Goal: Transaction & Acquisition: Purchase product/service

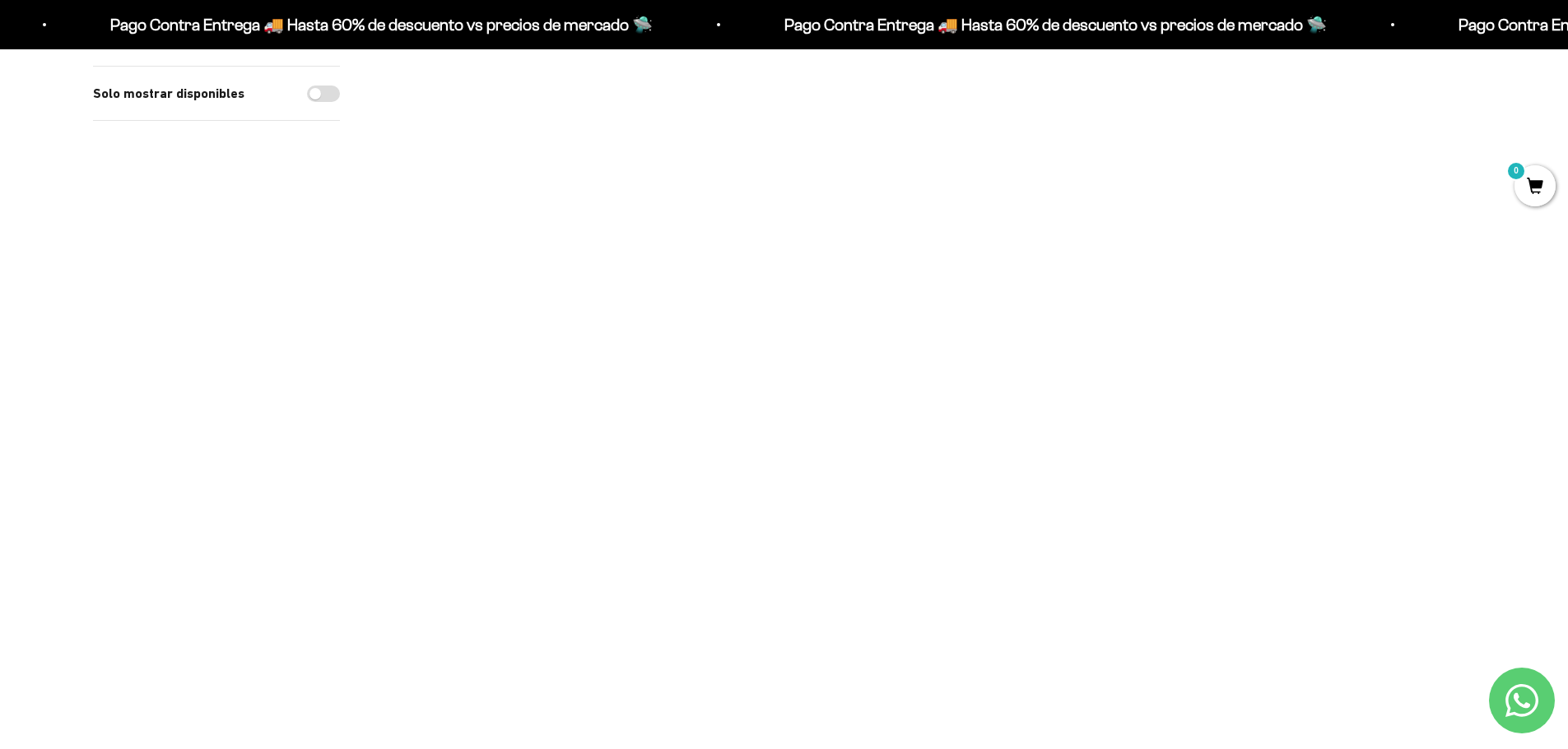
scroll to position [164, 0]
click at [944, 316] on div "Proteína Aislada ISO - Vainilla $74.000,00 Miembro $81.400,00 No Miembro 4.7" at bounding box center [927, 351] width 203 height 106
click at [936, 218] on img at bounding box center [927, 196] width 203 height 203
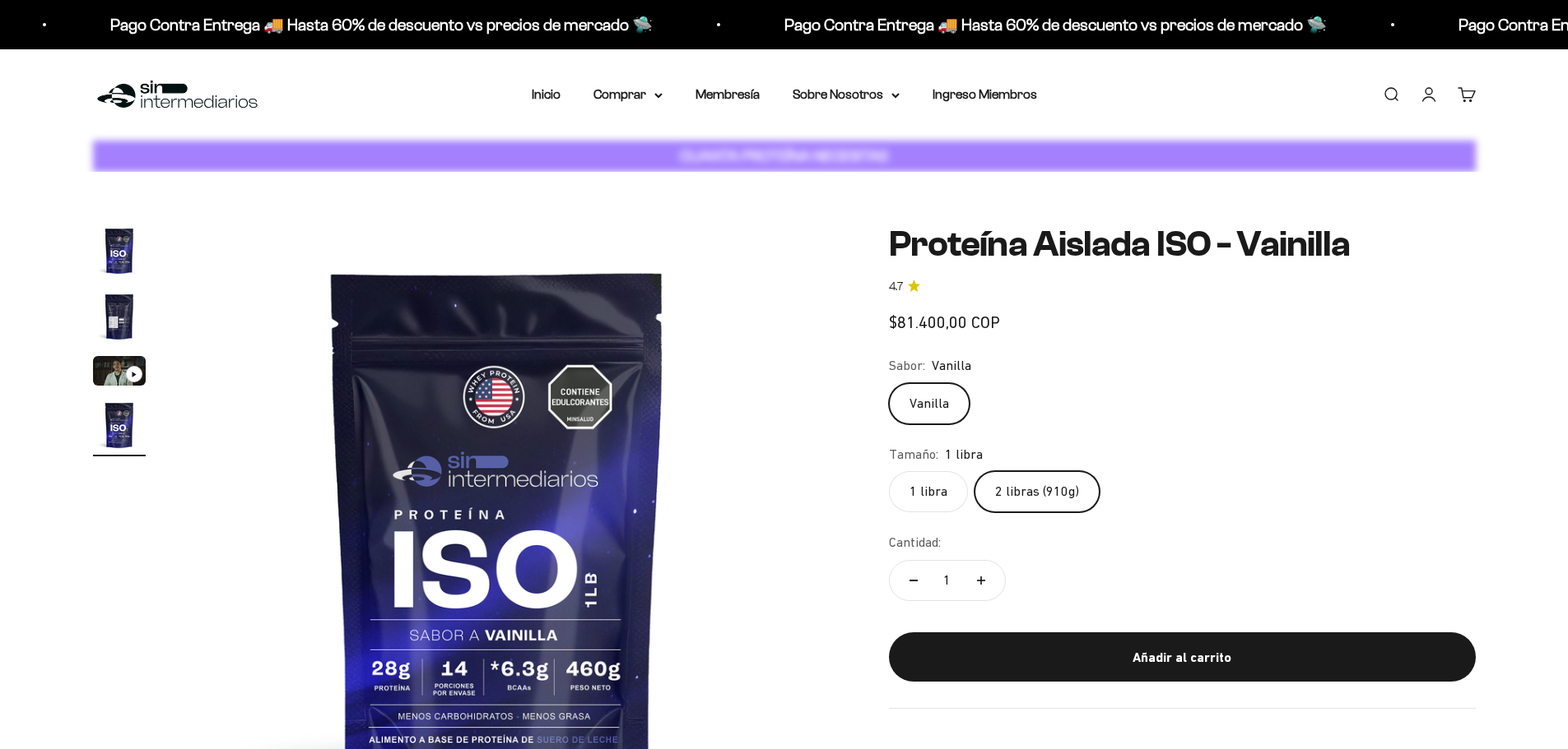
click at [1022, 471] on label "2 libras (910g)" at bounding box center [1036, 492] width 125 height 41
click at [888, 471] on input "2 libras (910g)" at bounding box center [888, 471] width 1 height 1
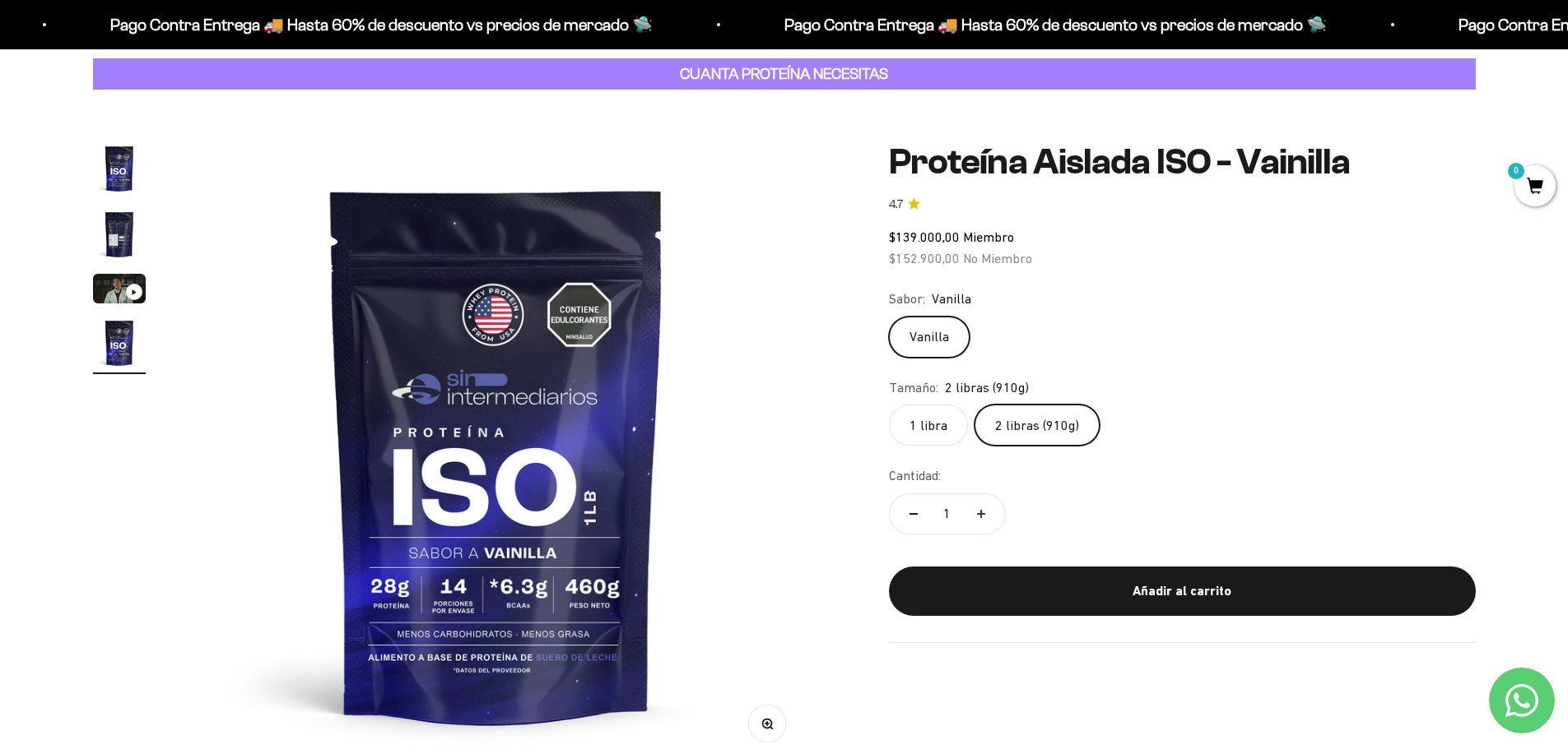
click at [1544, 178] on span "0" at bounding box center [1535, 186] width 41 height 41
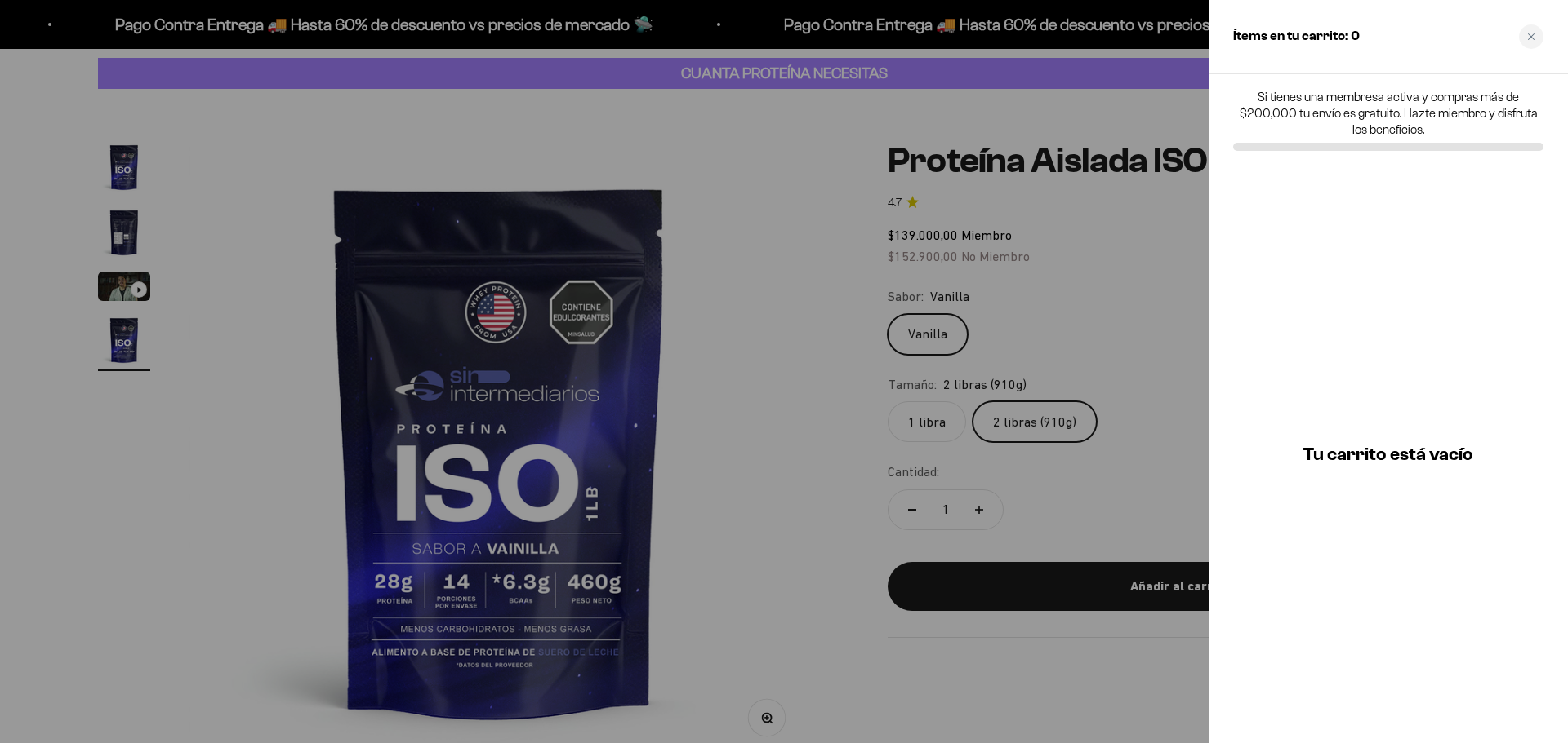
click at [1375, 470] on div "Tu carrito está vacío" at bounding box center [1388, 455] width 359 height 578
click at [1159, 593] on div at bounding box center [784, 371] width 1568 height 743
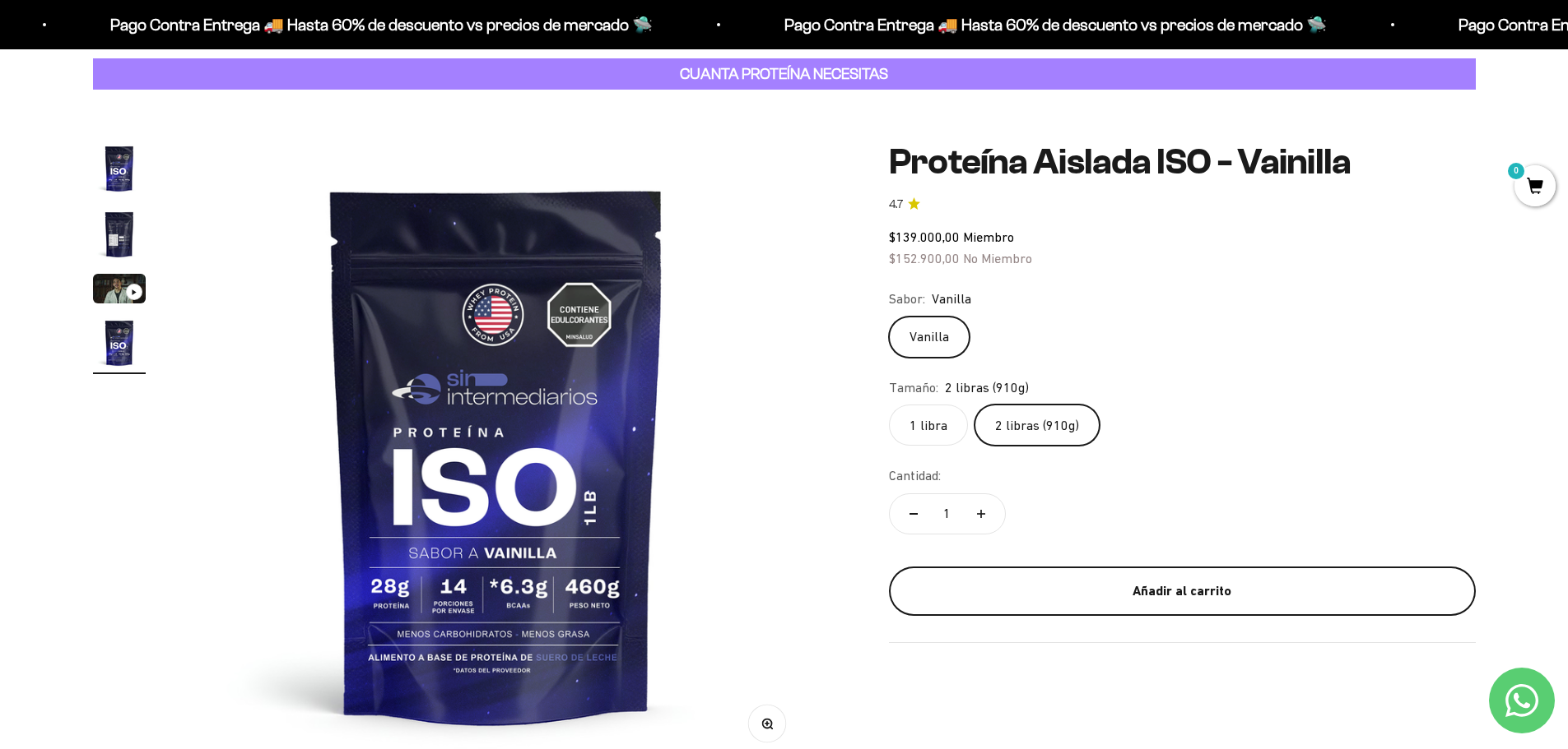
click at [1176, 610] on button "Añadir al carrito" at bounding box center [1182, 591] width 587 height 49
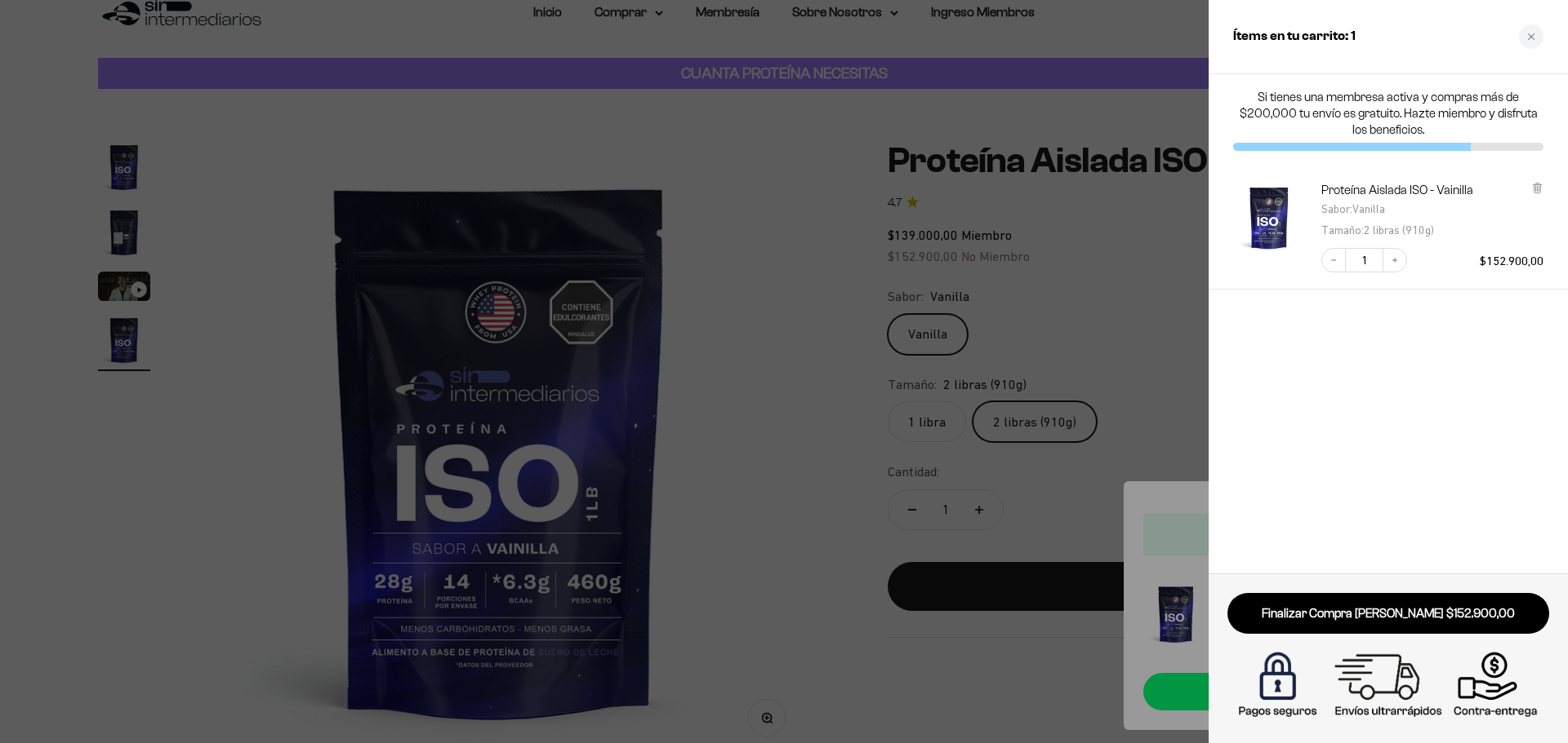
click at [1145, 593] on div at bounding box center [784, 371] width 1568 height 743
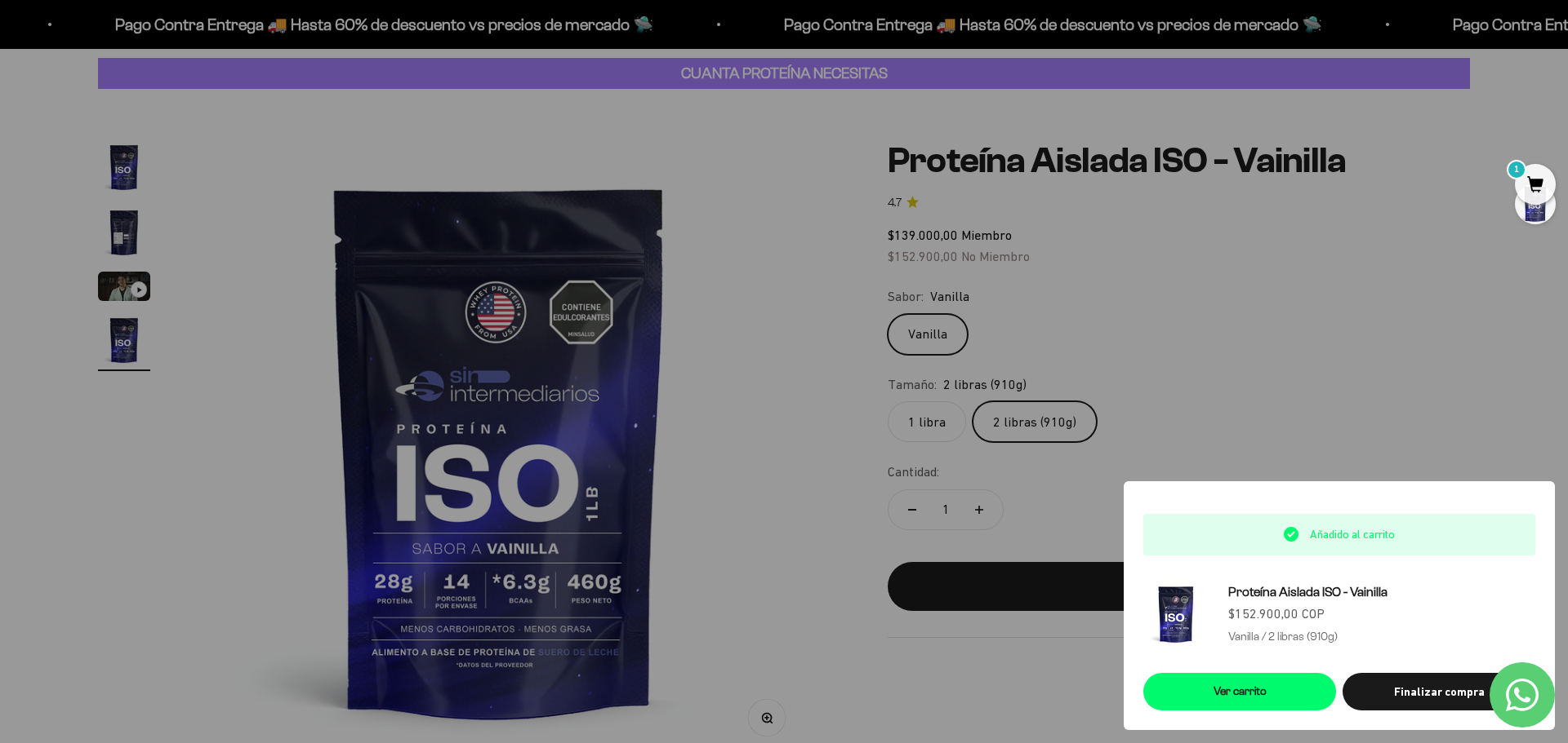
click at [1350, 391] on div at bounding box center [784, 371] width 1568 height 743
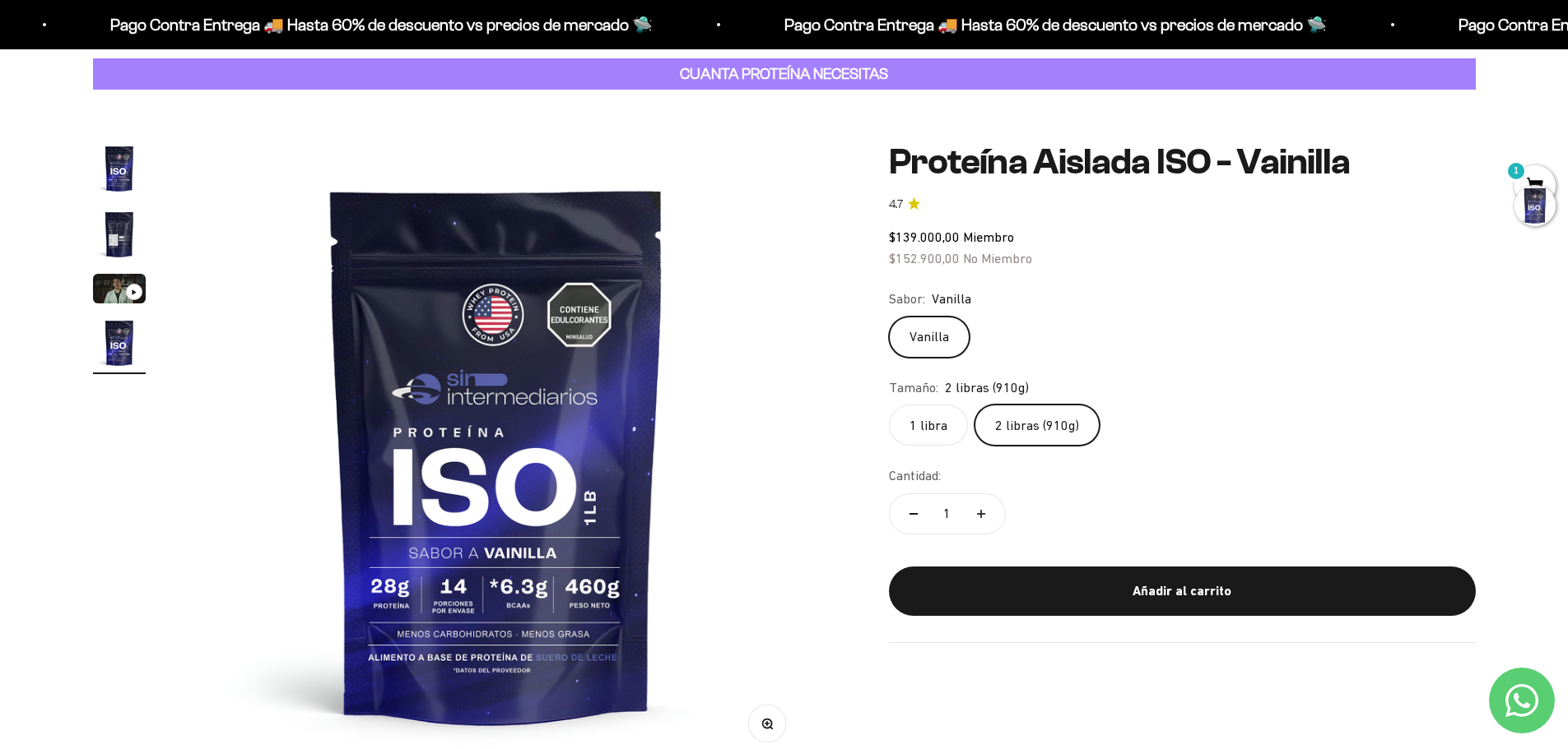
click at [1533, 219] on div at bounding box center [1535, 205] width 41 height 41
click at [1527, 178] on span "1" at bounding box center [1535, 186] width 41 height 41
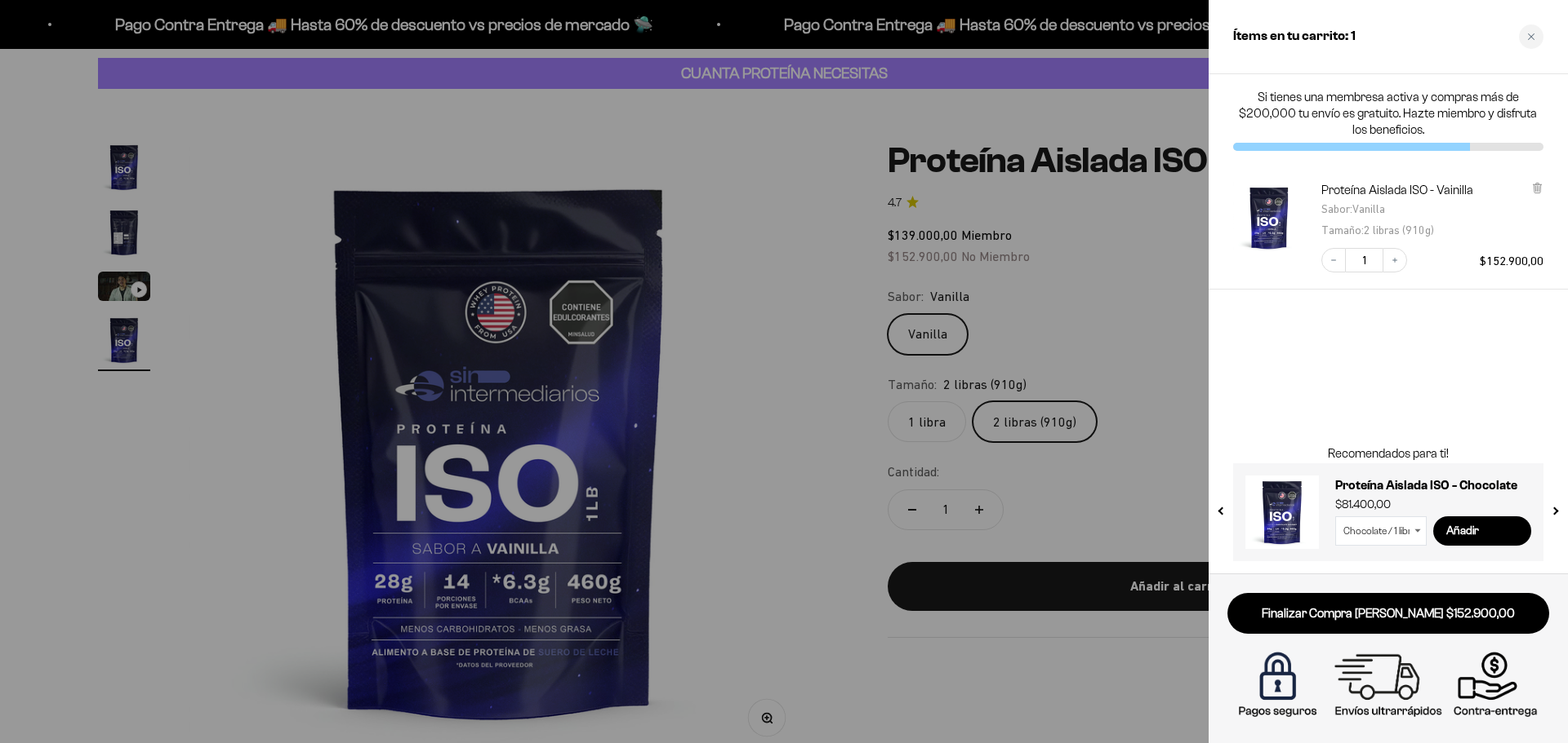
click at [1077, 284] on div at bounding box center [784, 371] width 1568 height 743
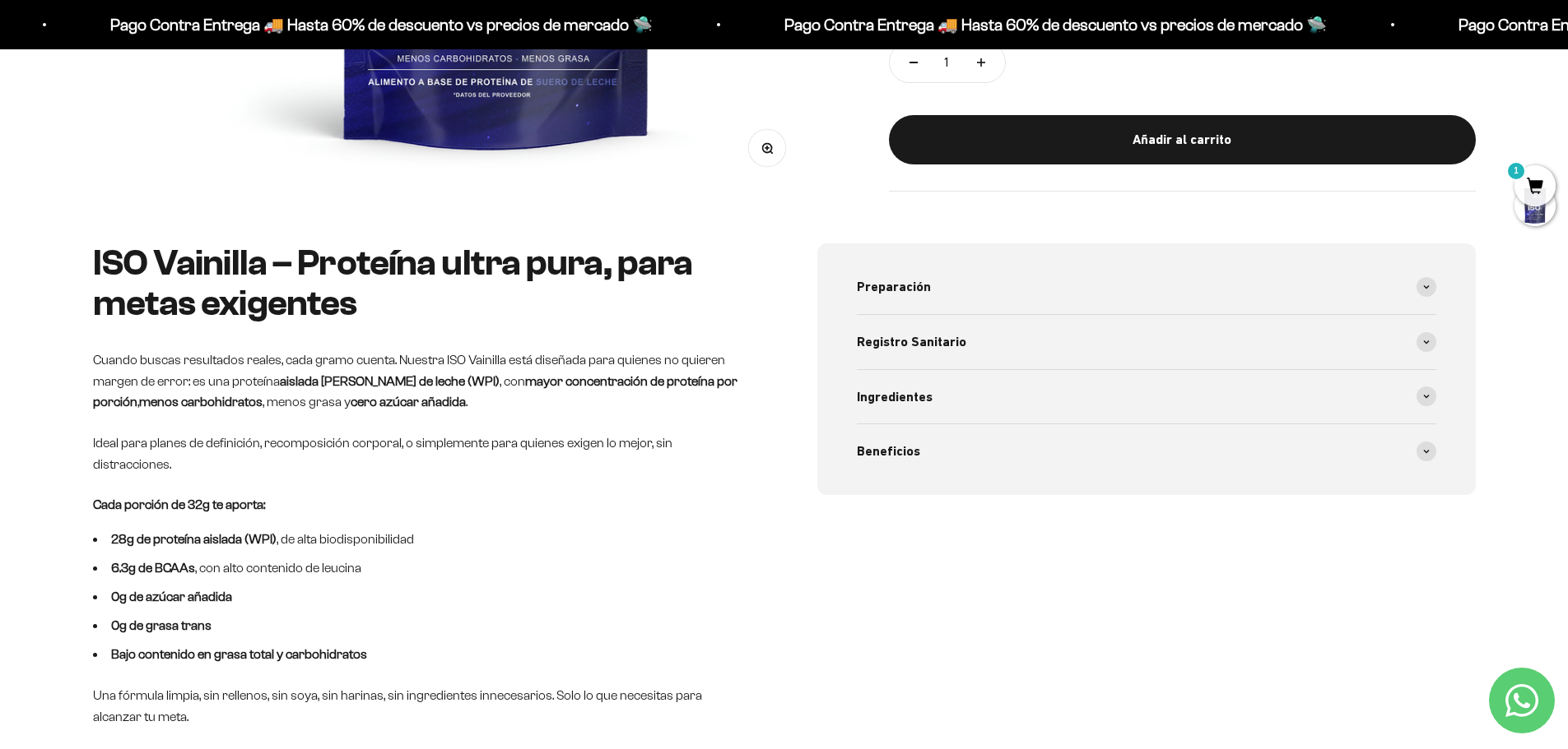
scroll to position [0, 1933]
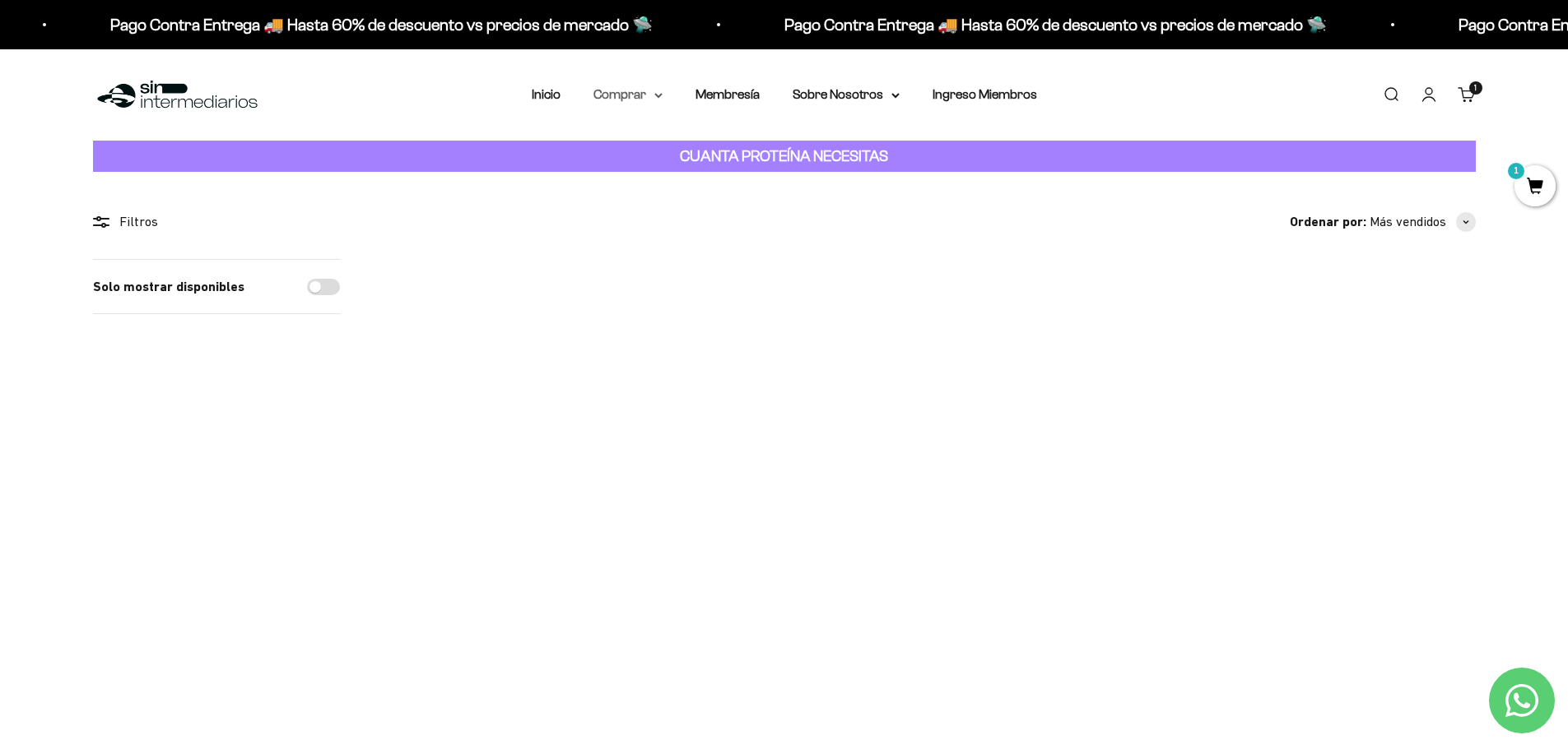
click at [653, 97] on summary "Comprar" at bounding box center [628, 94] width 69 height 21
click at [663, 187] on span "Otros Suplementos" at bounding box center [658, 178] width 110 height 21
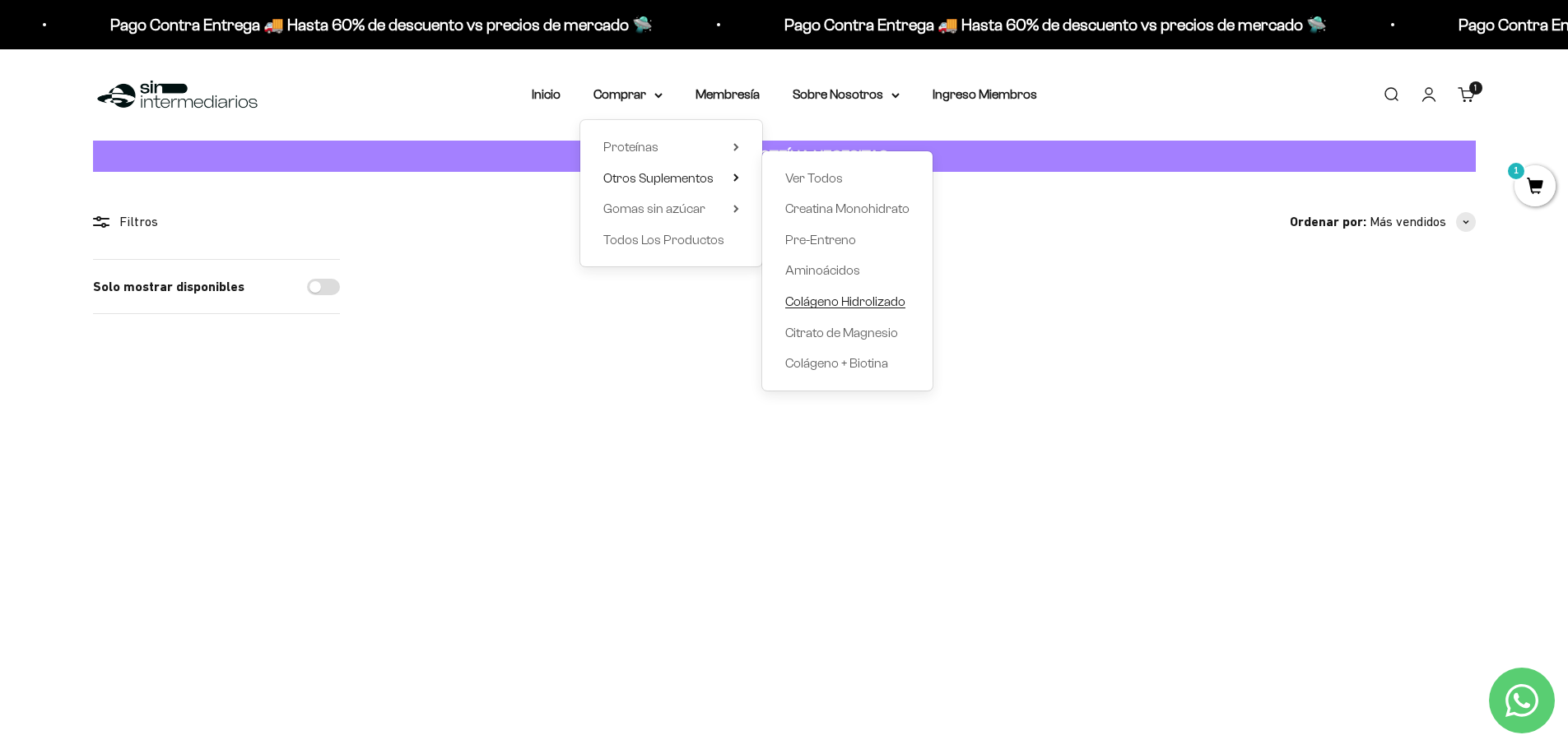
click at [861, 298] on span "Colágeno Hidrolizado" at bounding box center [845, 301] width 120 height 14
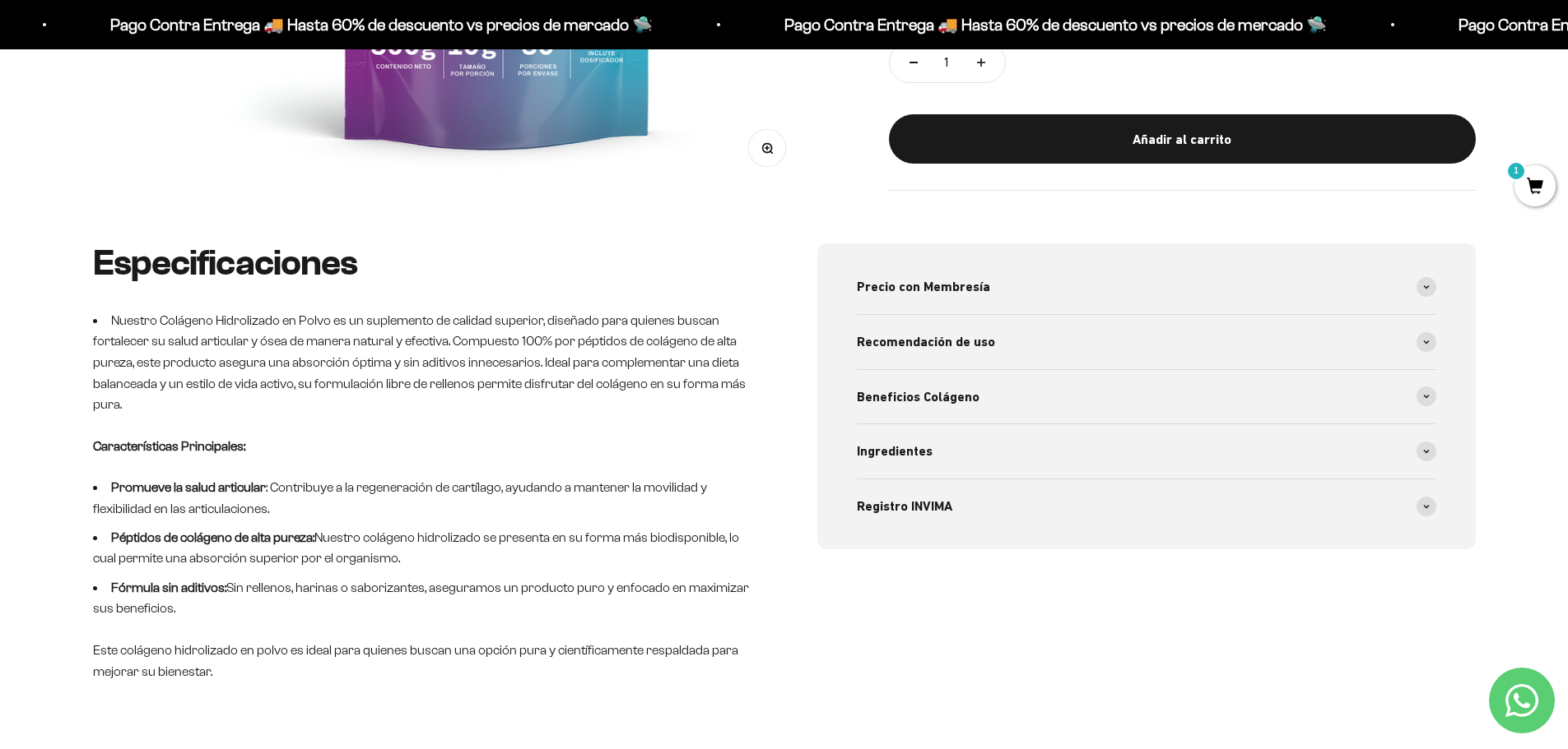
scroll to position [329, 0]
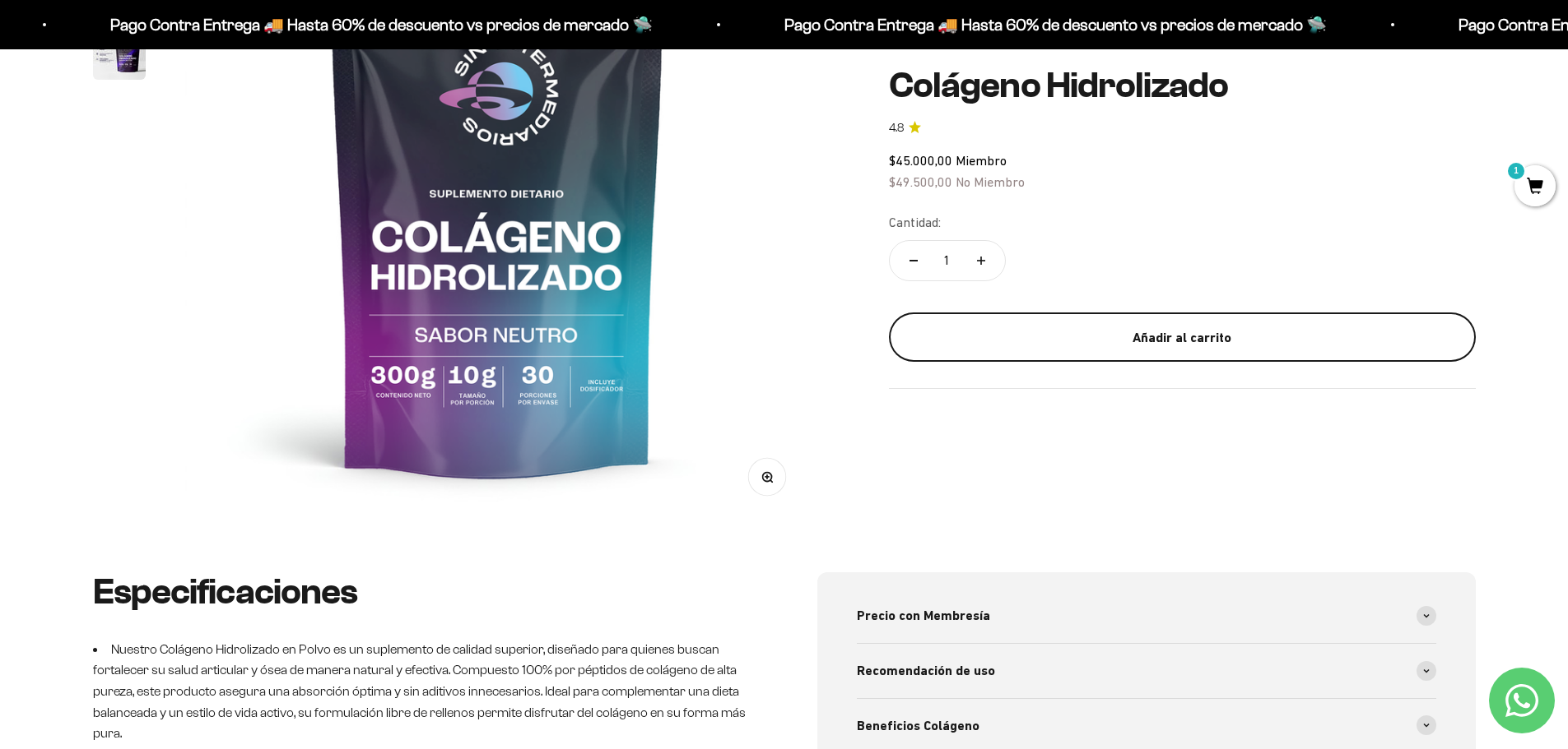
click at [1142, 324] on button "Añadir al carrito" at bounding box center [1182, 337] width 587 height 49
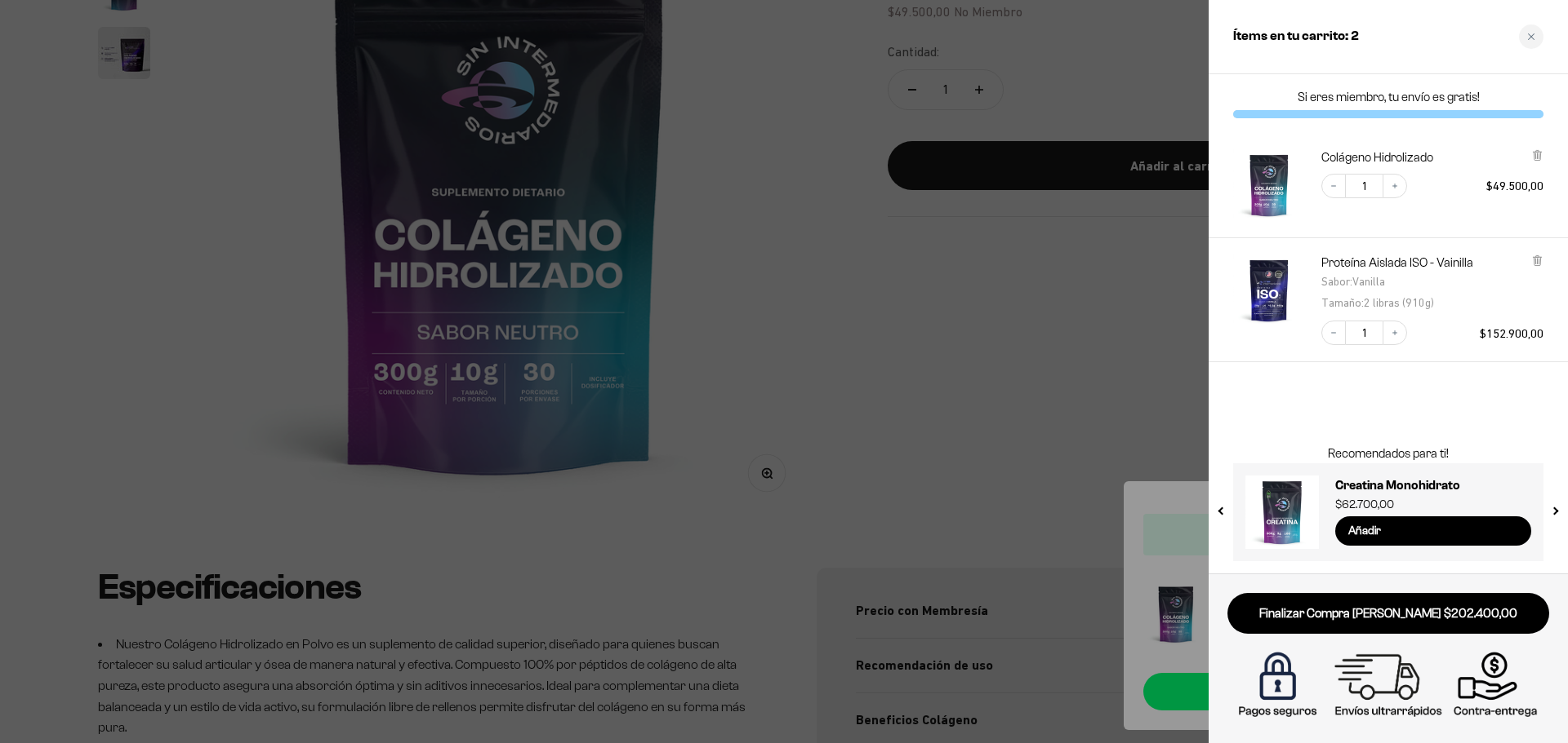
click at [867, 345] on div at bounding box center [784, 371] width 1568 height 743
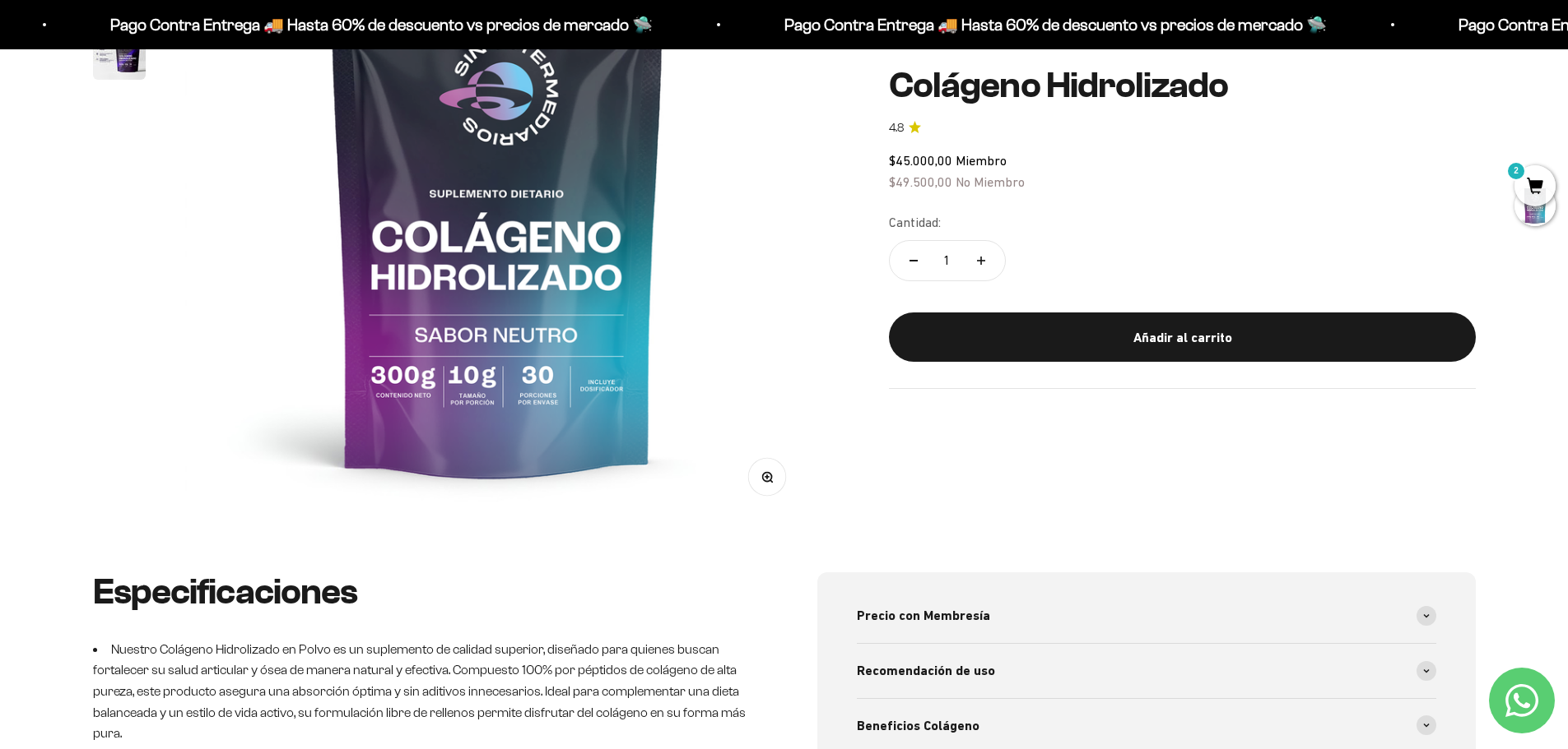
scroll to position [247, 0]
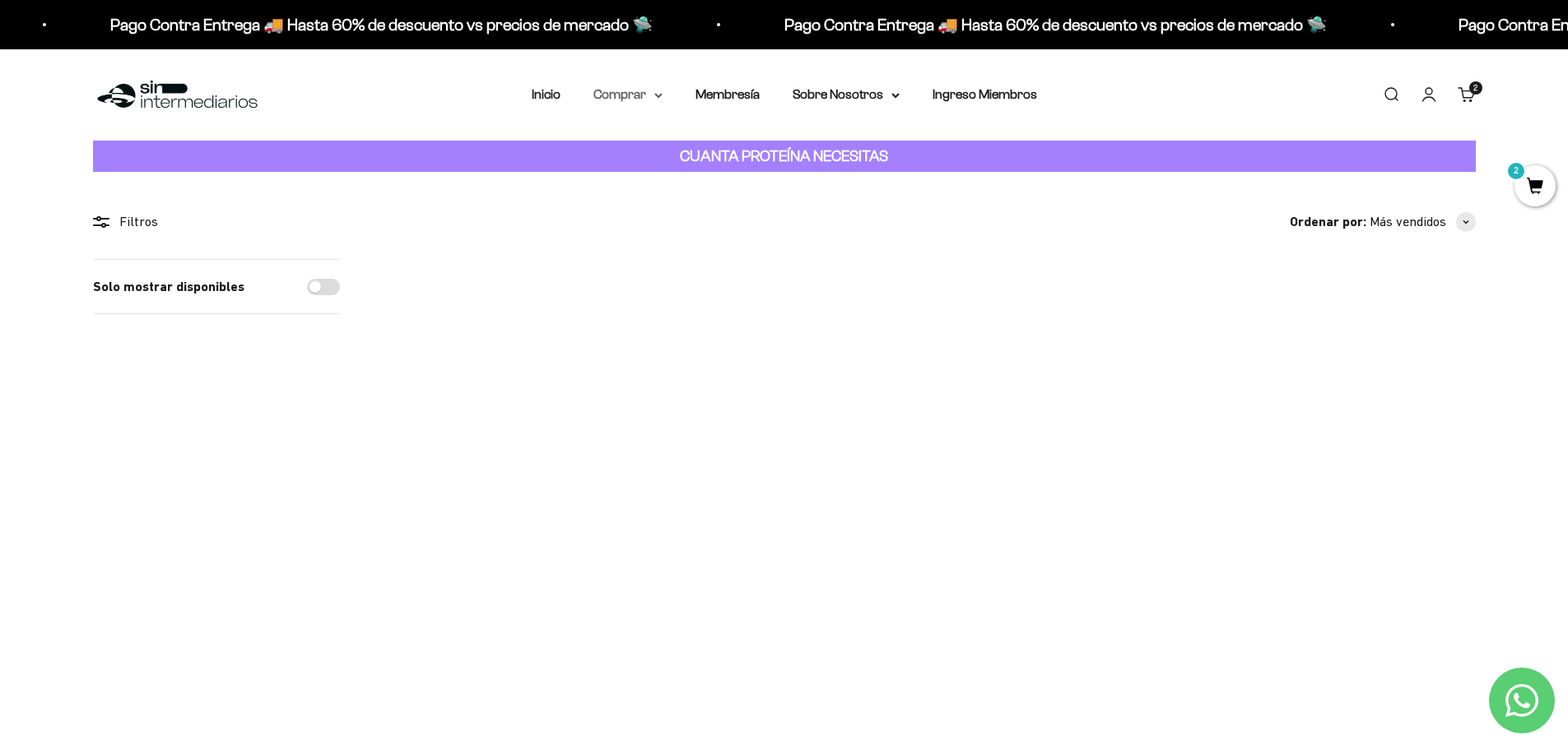
click at [651, 90] on summary "Comprar" at bounding box center [628, 94] width 69 height 21
click at [675, 180] on span "Otros Suplementos" at bounding box center [658, 177] width 110 height 14
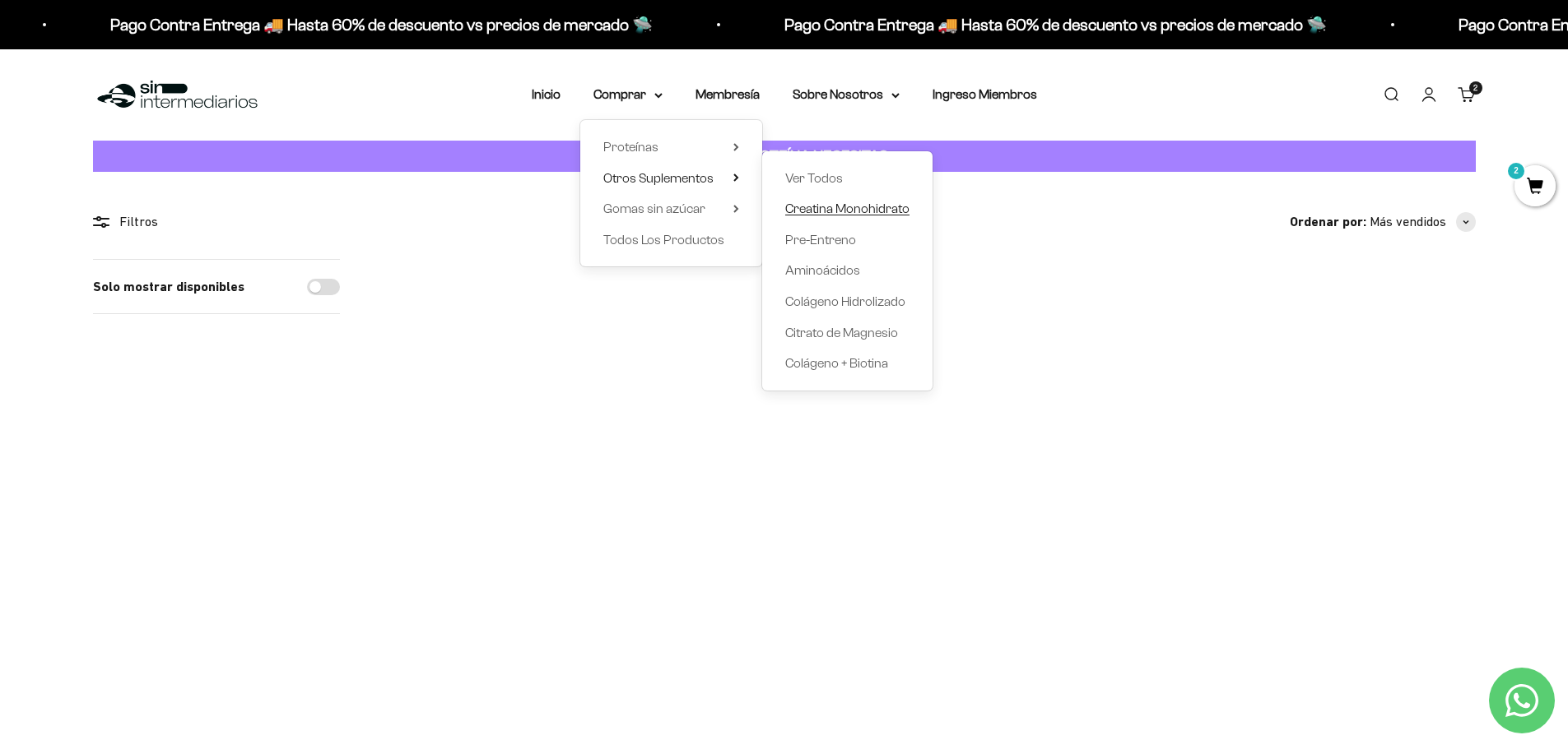
click at [851, 208] on span "Creatina Monohidrato" at bounding box center [848, 208] width 124 height 14
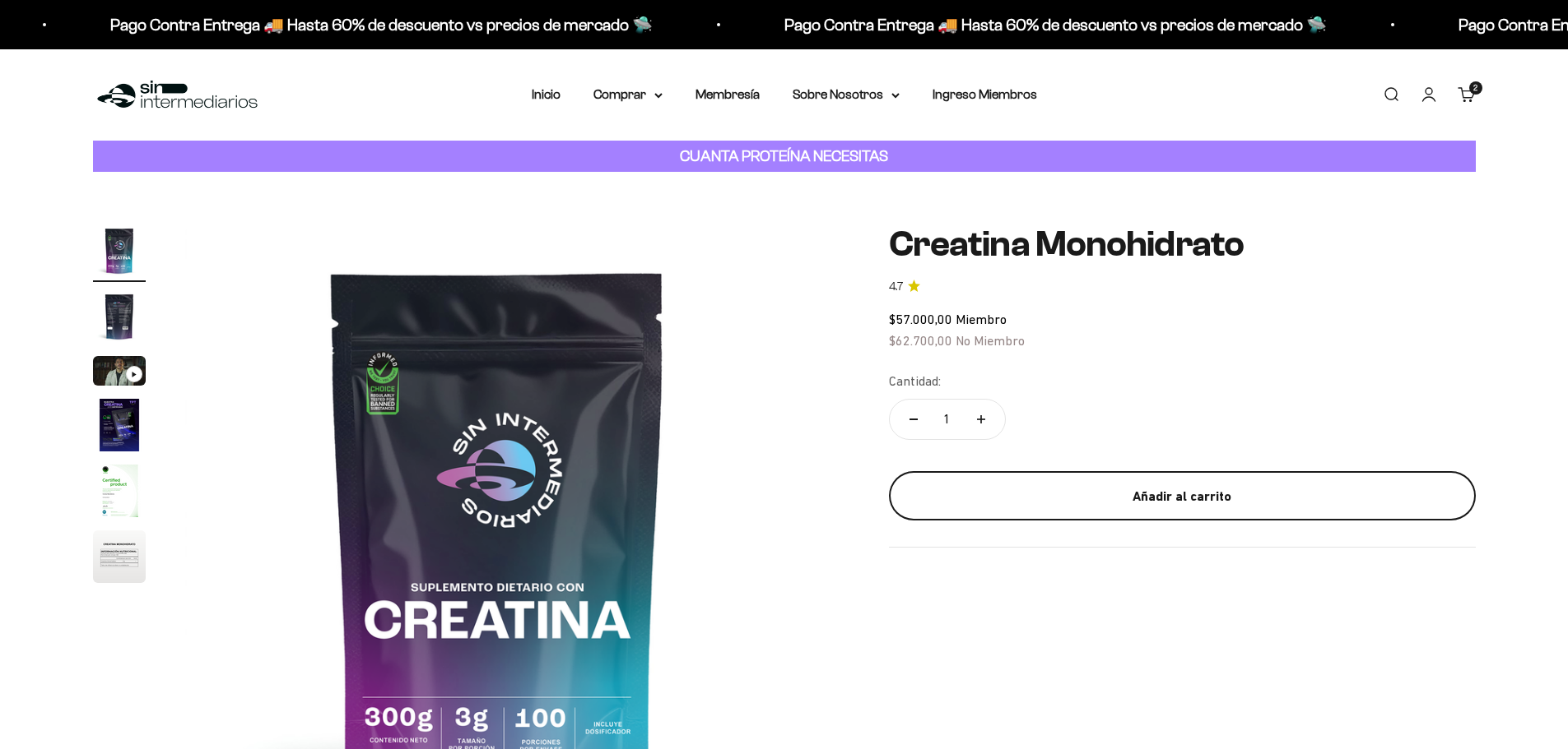
click at [1028, 509] on button "Añadir al carrito" at bounding box center [1182, 496] width 587 height 49
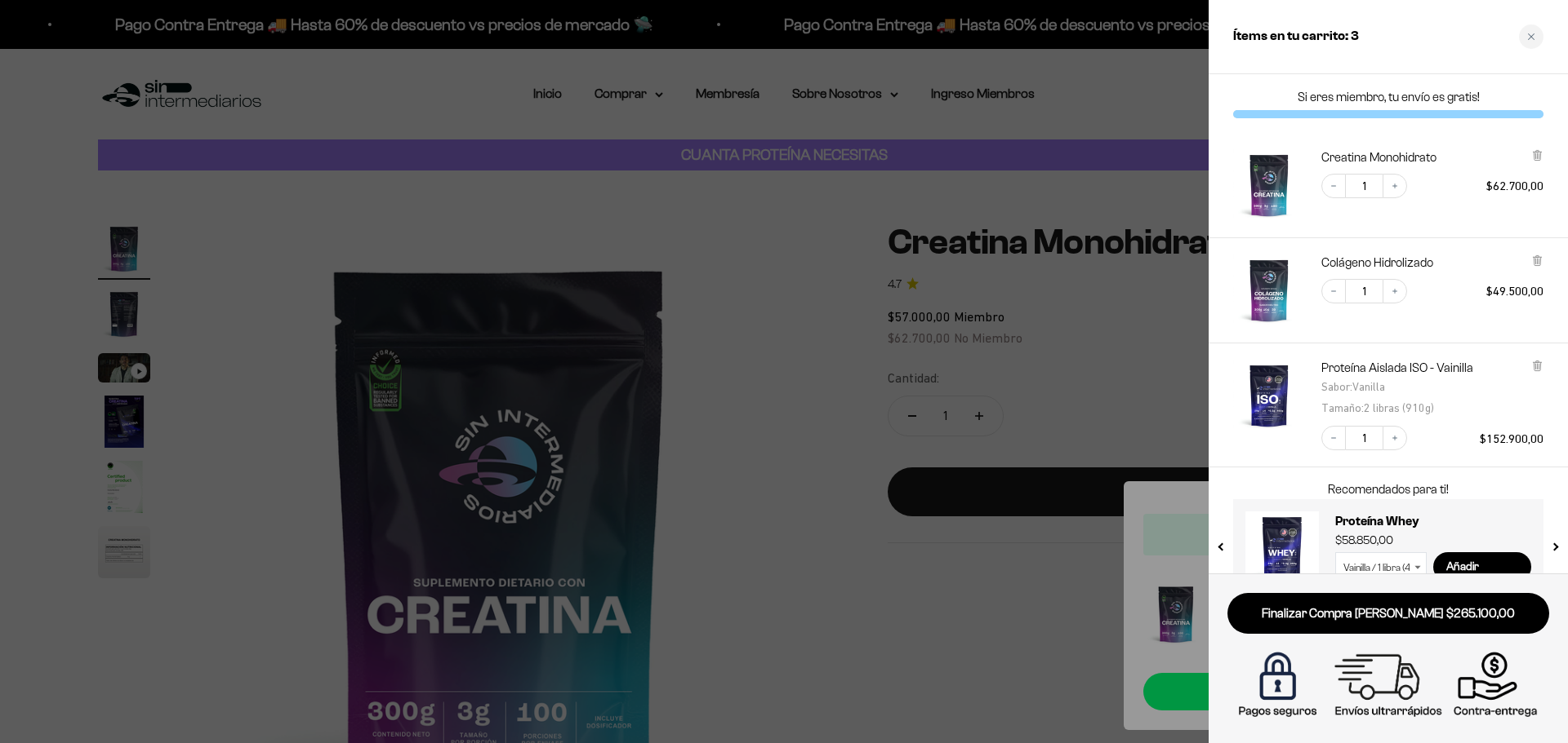
click at [1024, 395] on div at bounding box center [784, 371] width 1568 height 743
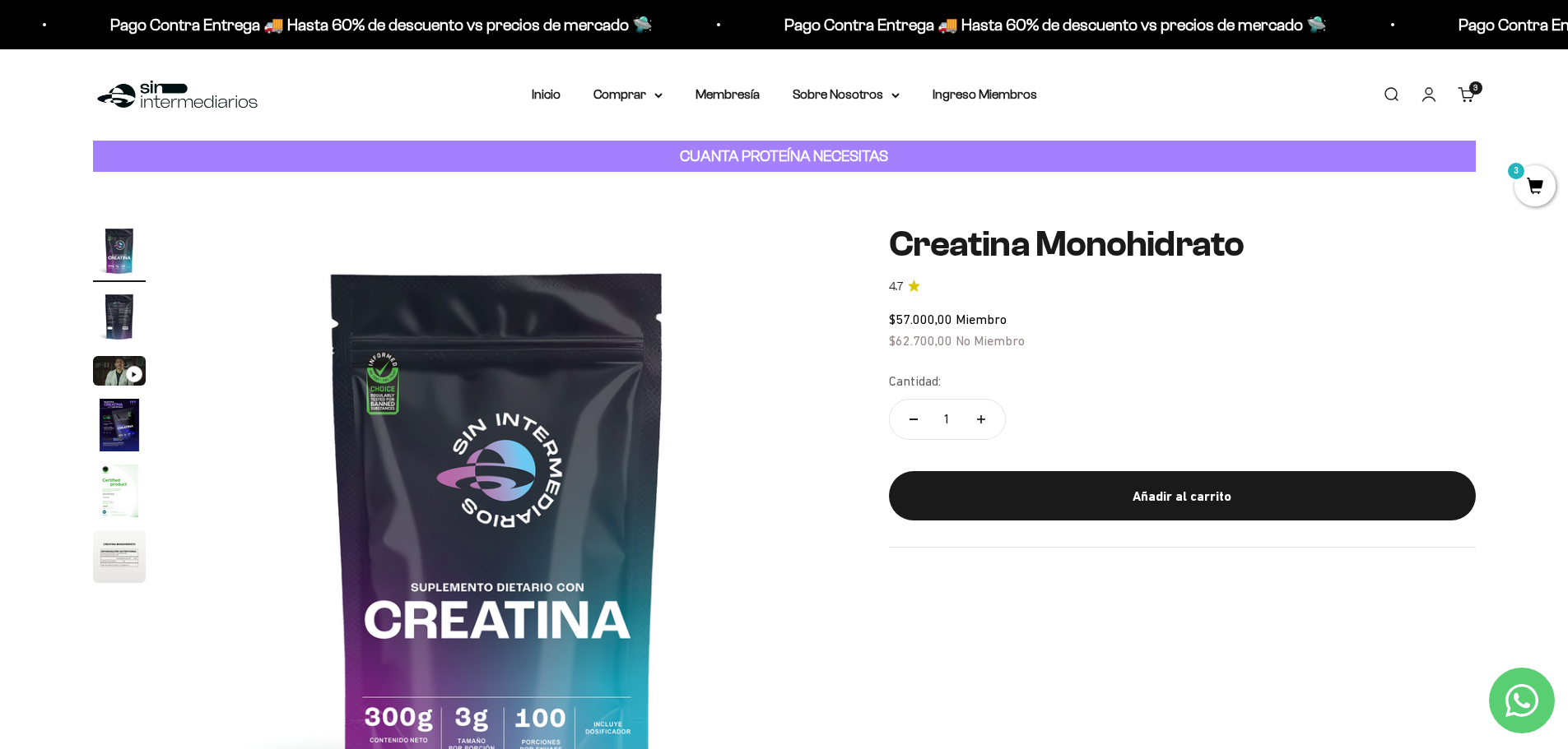
click at [1539, 185] on span "3" at bounding box center [1535, 186] width 41 height 41
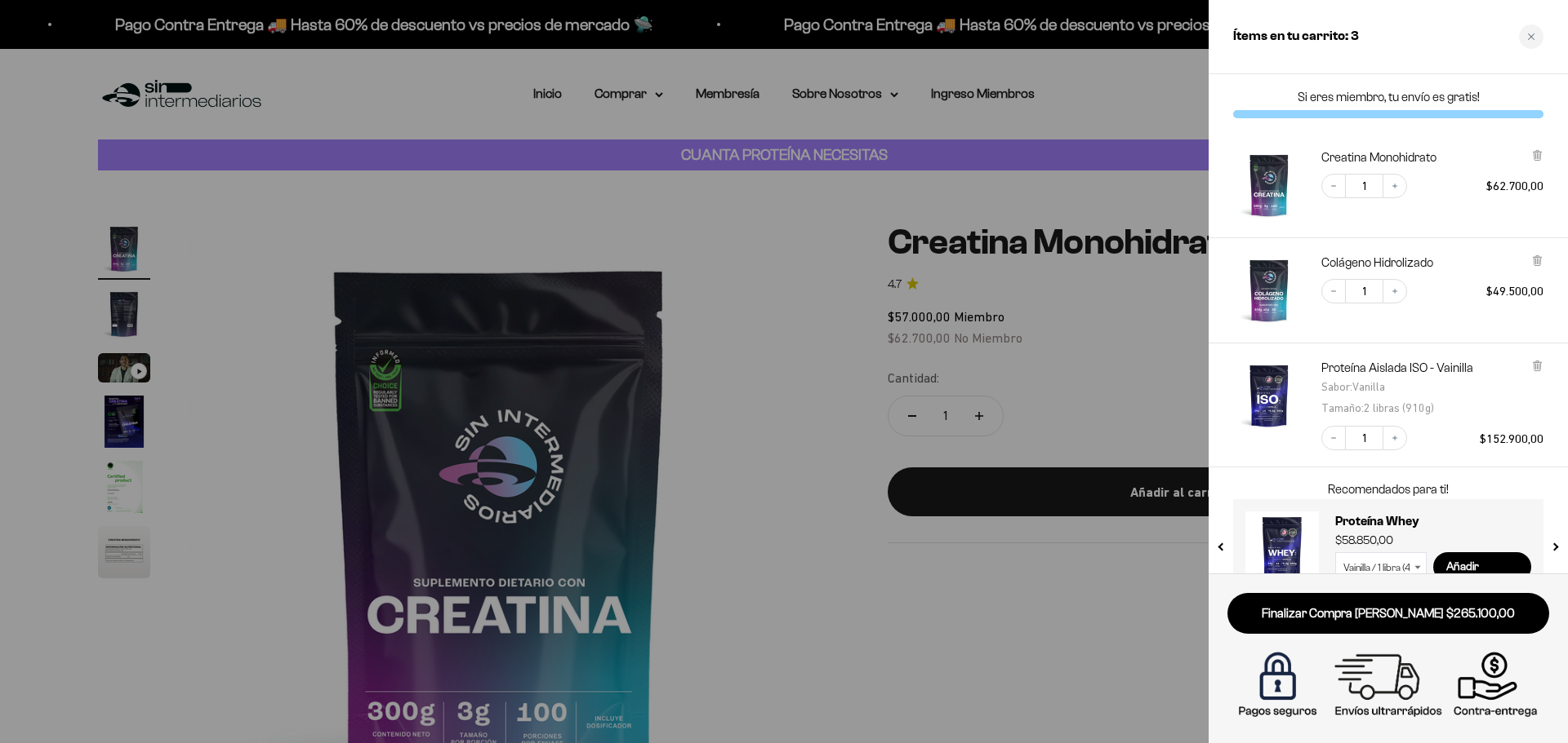
scroll to position [36, 0]
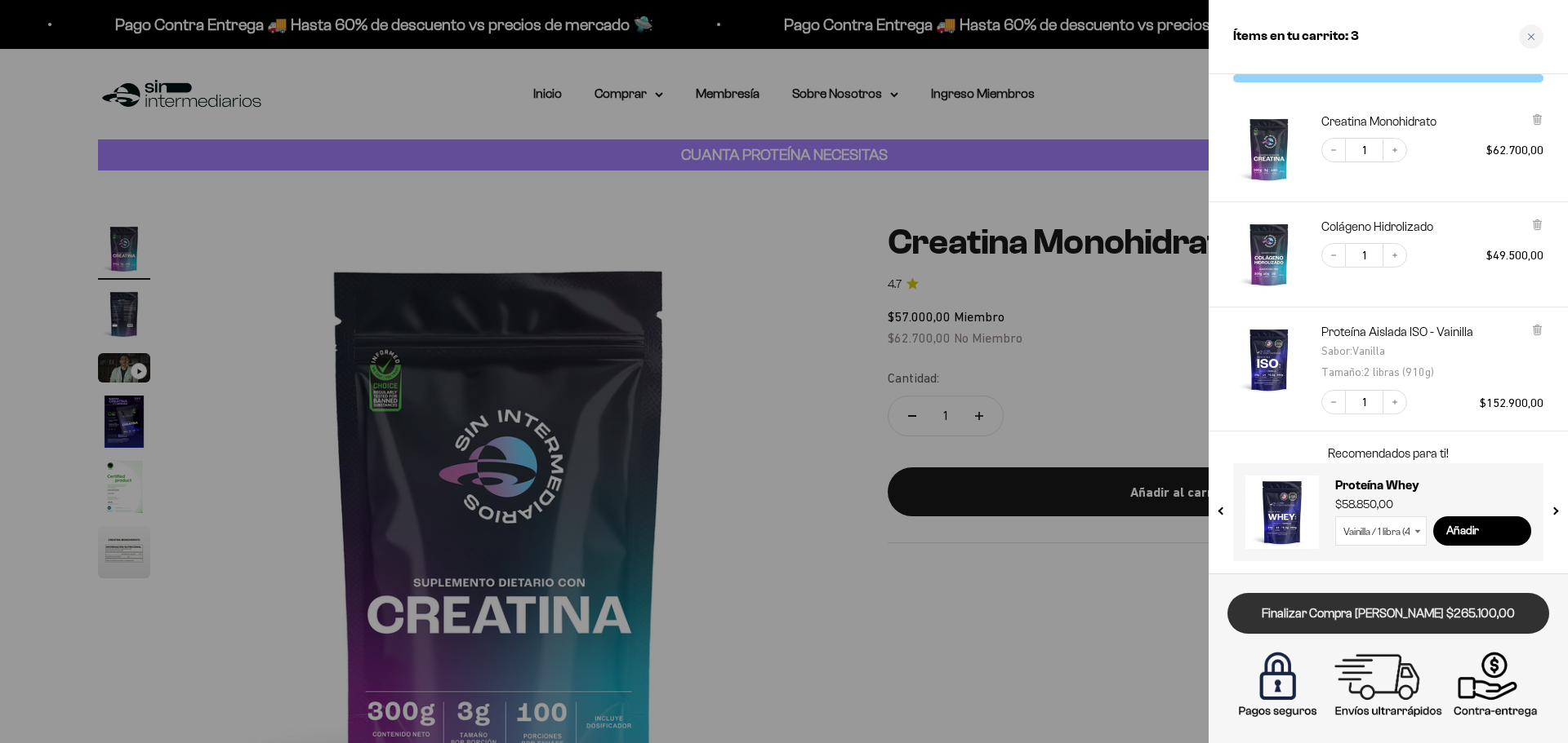
click at [1440, 621] on link "Finalizar Compra [PERSON_NAME] $265.100,00" at bounding box center [1387, 613] width 322 height 41
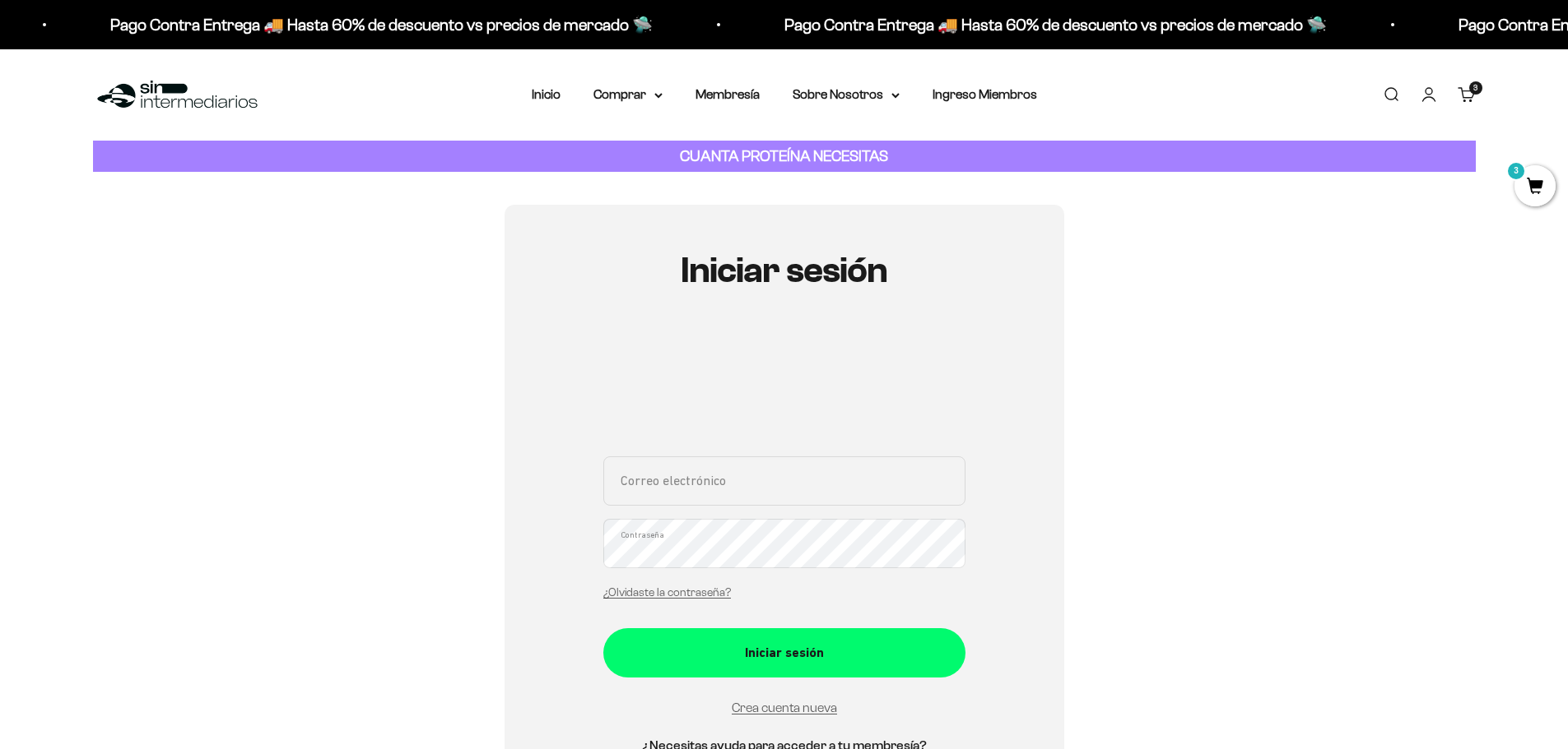
click at [797, 502] on input "Correo electrónico" at bounding box center [784, 481] width 362 height 49
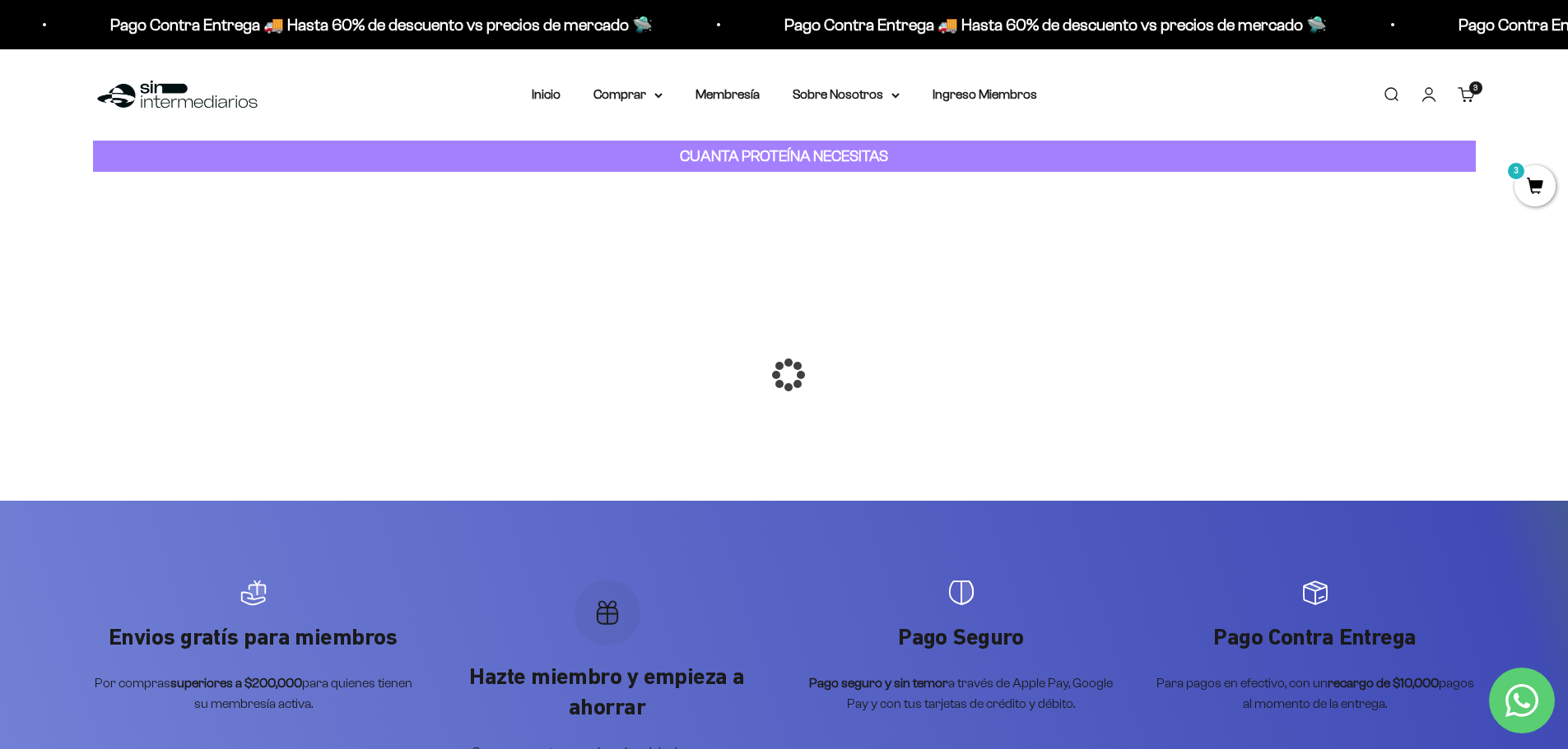
click at [1534, 174] on span "3" at bounding box center [1535, 186] width 41 height 41
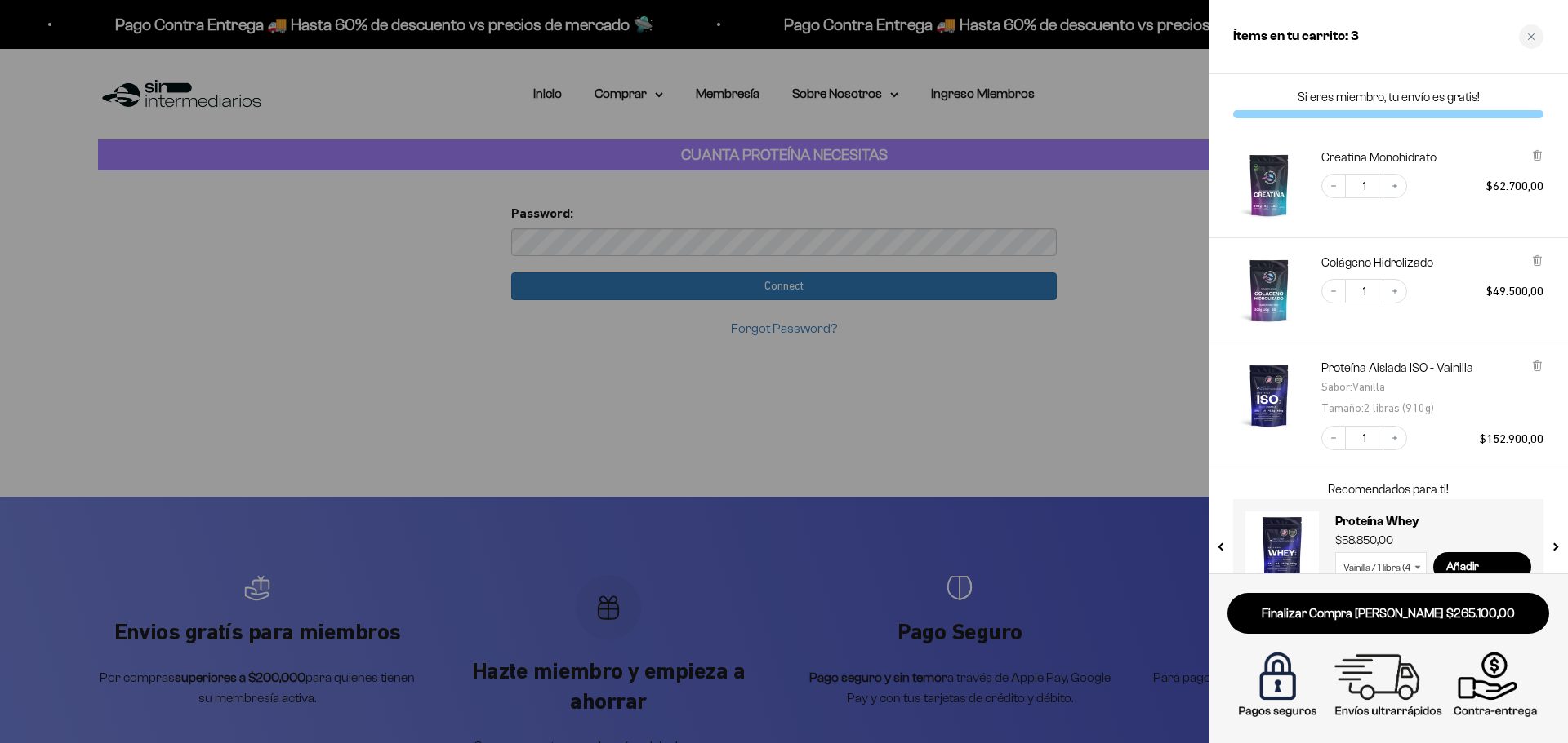
click at [1059, 237] on div at bounding box center [784, 371] width 1568 height 743
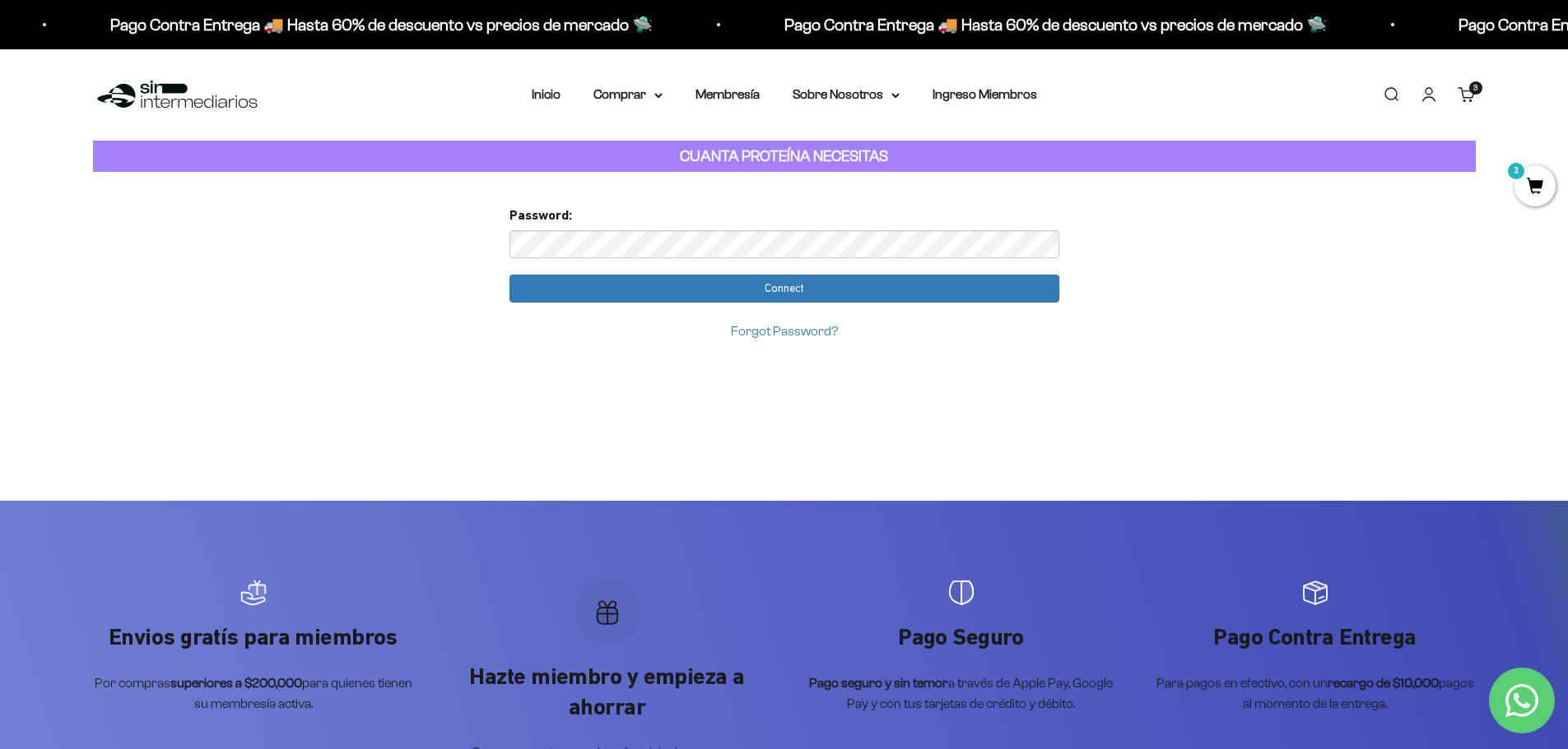
click at [510, 275] on input "Connect" at bounding box center [784, 289] width 550 height 28
click at [716, 303] on form "Password: Connect Forgot Password?" at bounding box center [784, 273] width 550 height 136
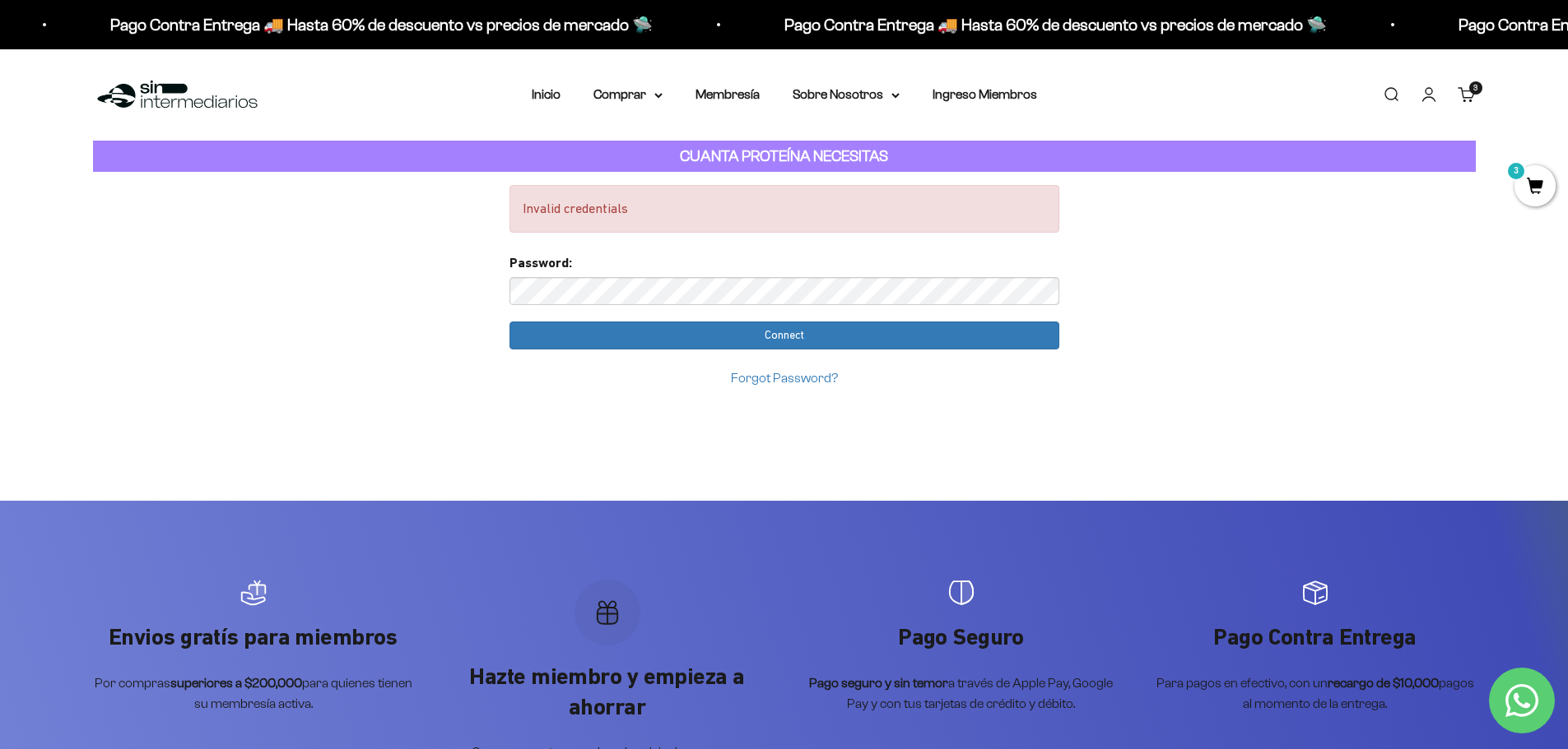
click at [1529, 183] on span "3" at bounding box center [1535, 186] width 41 height 41
